Goal: Book appointment/travel/reservation

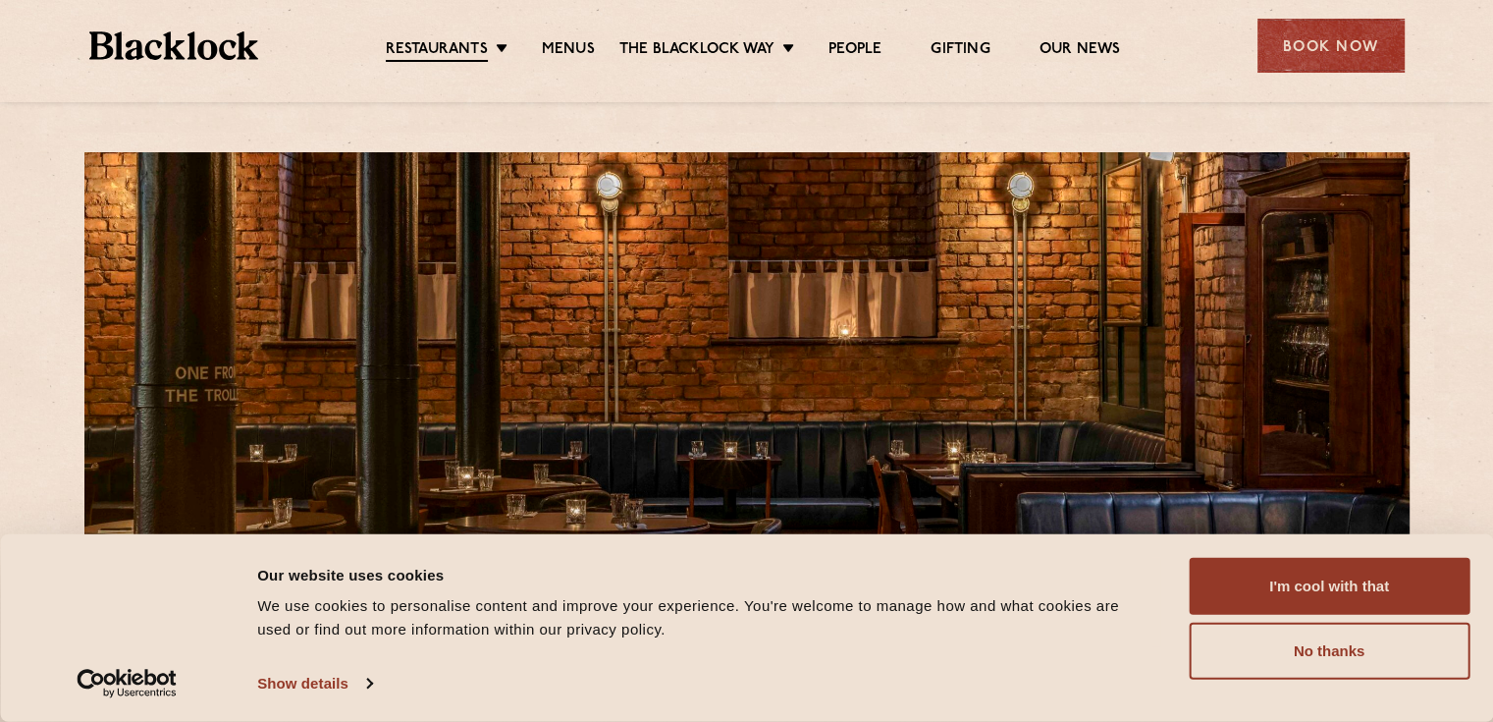
click at [1318, 577] on button "I'm cool with that" at bounding box center [1329, 586] width 281 height 57
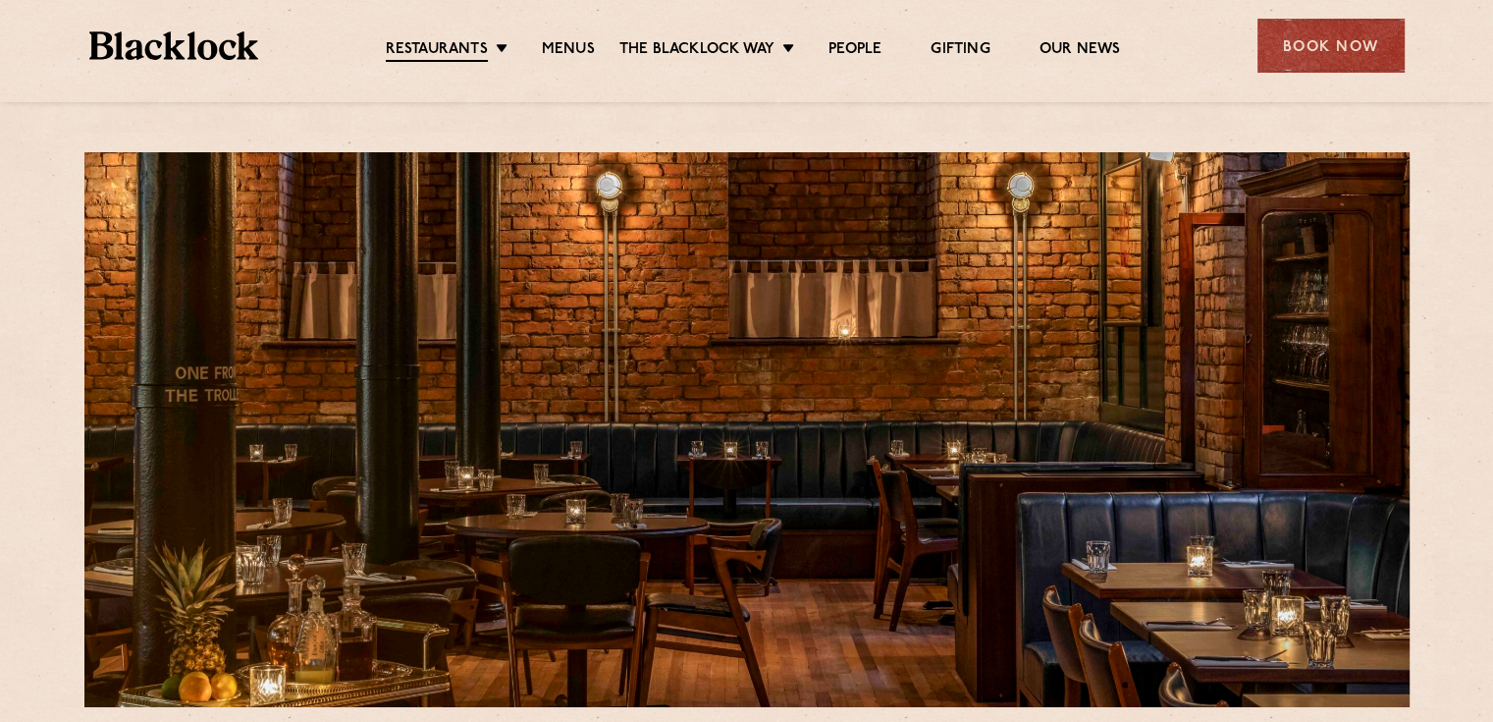
click at [1308, 41] on div "Book Now" at bounding box center [1331, 46] width 147 height 54
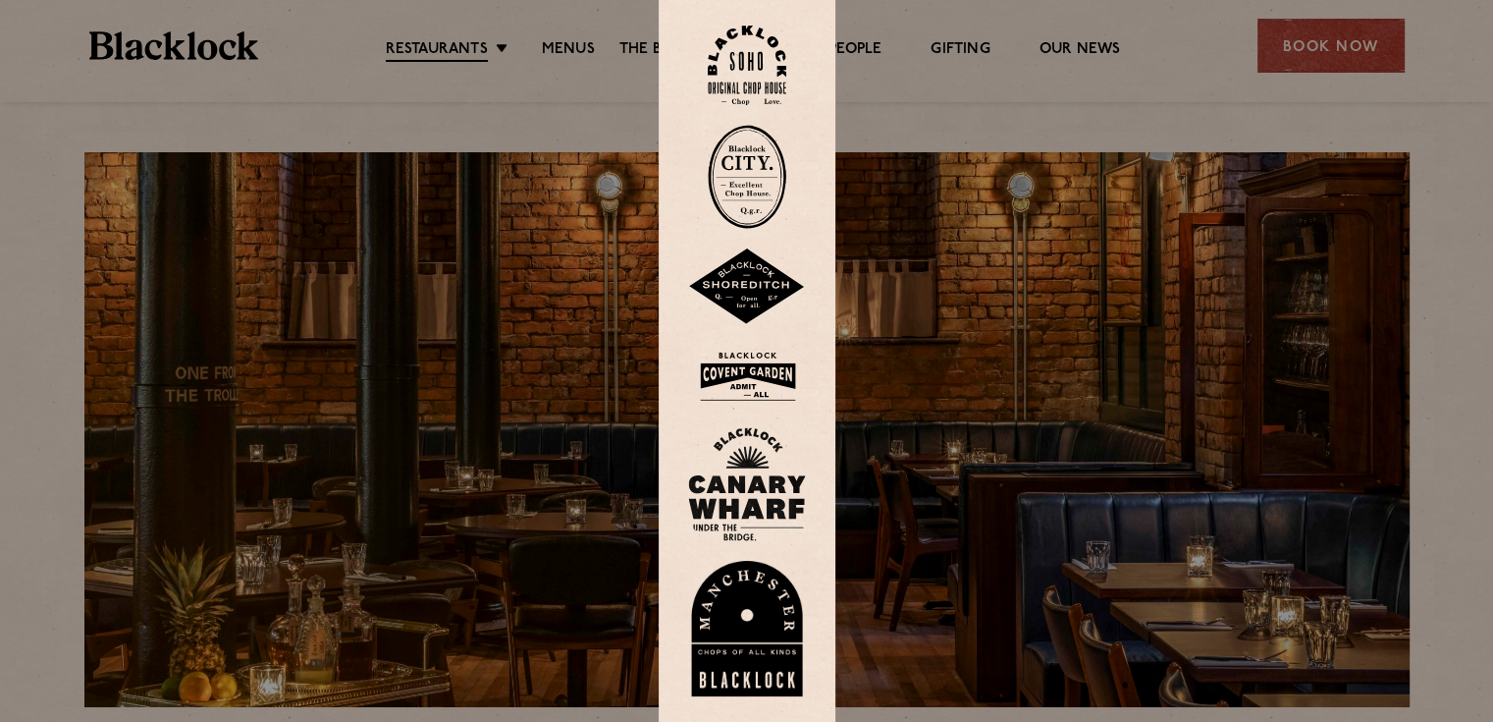
click at [738, 648] on img at bounding box center [747, 629] width 118 height 136
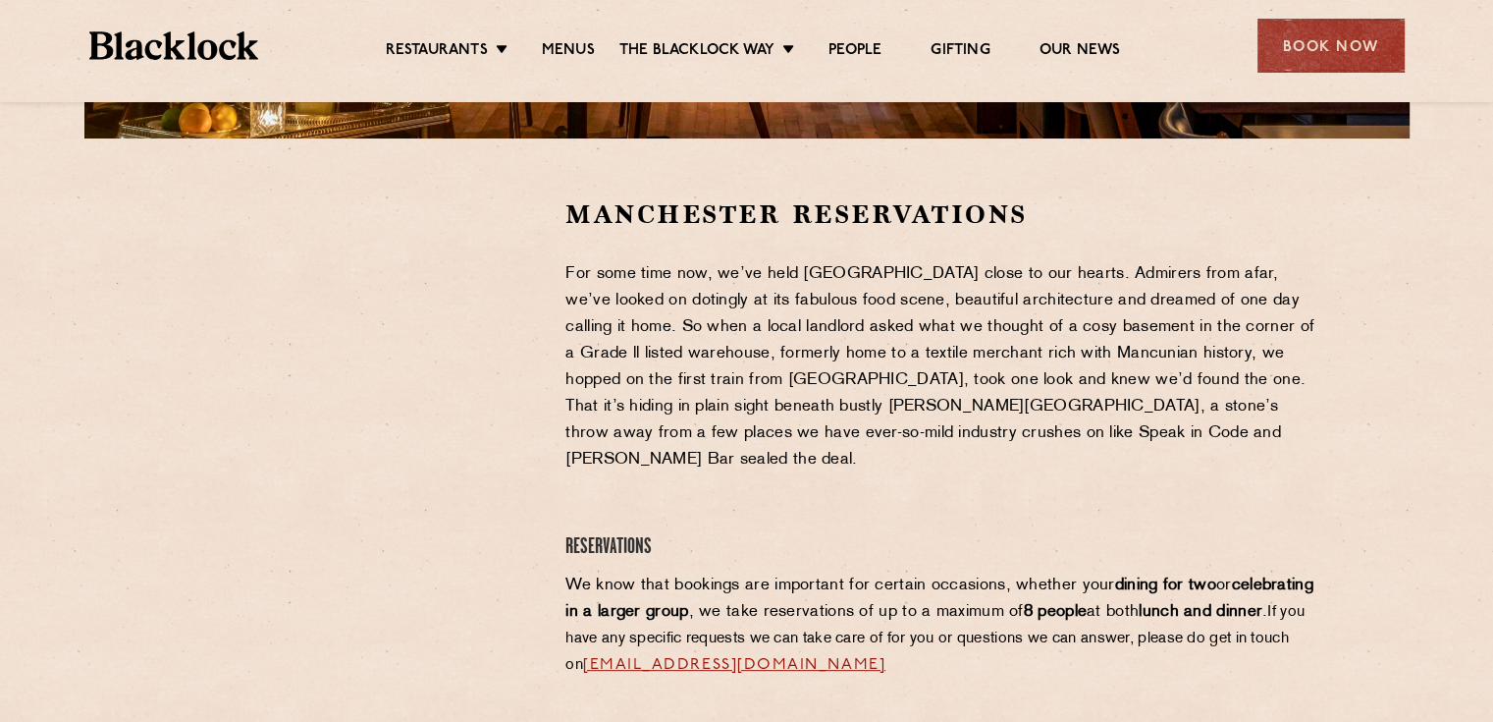
scroll to position [491, 0]
